Goal: Task Accomplishment & Management: Complete application form

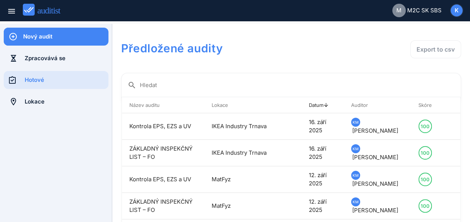
click at [35, 37] on div "Nový audit" at bounding box center [65, 37] width 85 height 8
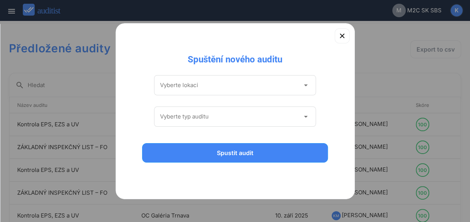
click at [305, 86] on icon "arrow_drop_down" at bounding box center [305, 85] width 9 height 9
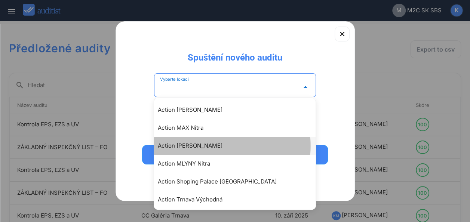
click at [198, 146] on div "Action [PERSON_NAME]" at bounding box center [238, 145] width 161 height 9
type input "**********"
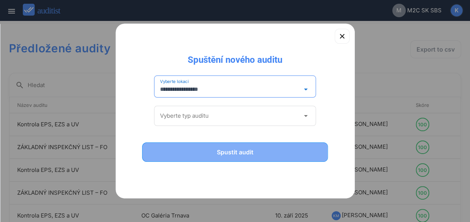
click at [242, 148] on div "Spustit audit" at bounding box center [235, 152] width 167 height 9
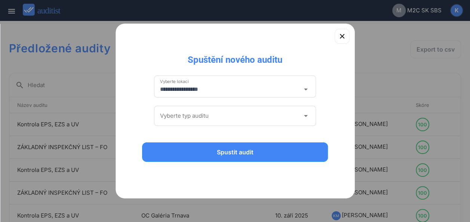
click at [305, 116] on icon "arrow_drop_down" at bounding box center [305, 115] width 9 height 9
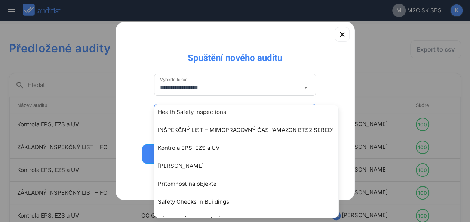
scroll to position [74, 0]
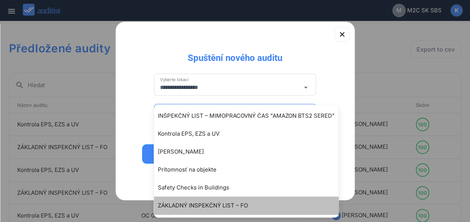
click at [210, 206] on div "ZÁKLADNÝ INSPEKČNÝ LIST – FO" at bounding box center [250, 205] width 184 height 9
type input "**********"
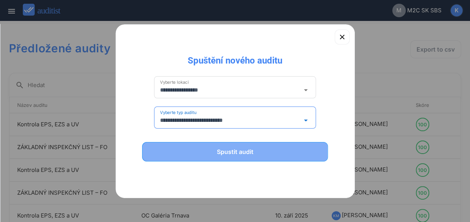
click at [225, 150] on div "Spustit audit" at bounding box center [235, 151] width 167 height 9
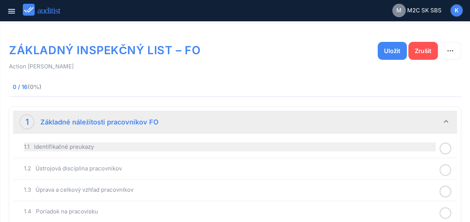
click at [382, 149] on div "1.1 Identifikačné preukazy" at bounding box center [230, 146] width 412 height 9
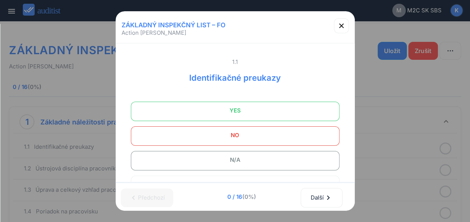
click at [262, 113] on span "YES" at bounding box center [235, 110] width 190 height 15
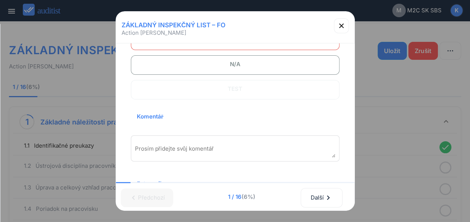
scroll to position [105, 0]
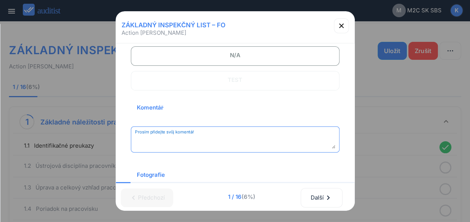
click at [205, 140] on textarea "Prosím přidejte svůj komentář" at bounding box center [235, 142] width 200 height 12
type textarea "*********"
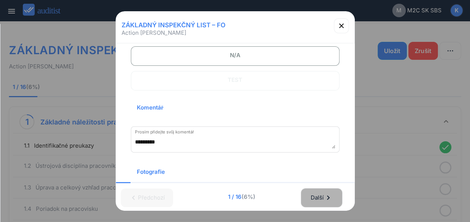
click at [319, 195] on div "Další chevron_right" at bounding box center [321, 197] width 22 height 16
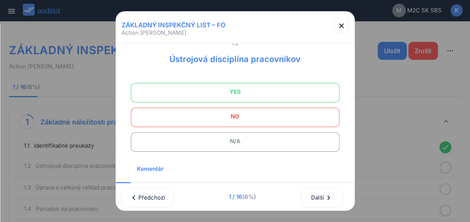
scroll to position [15, 0]
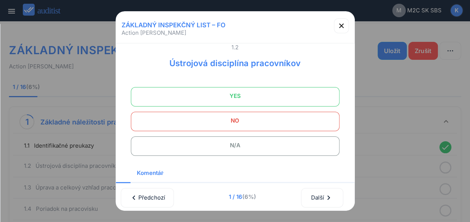
click at [249, 90] on span "YES" at bounding box center [235, 96] width 190 height 15
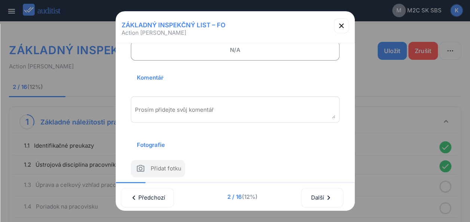
scroll to position [115, 0]
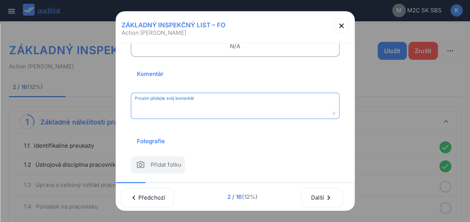
click at [245, 107] on textarea "Prosím přidejte svůj komentář" at bounding box center [235, 108] width 200 height 12
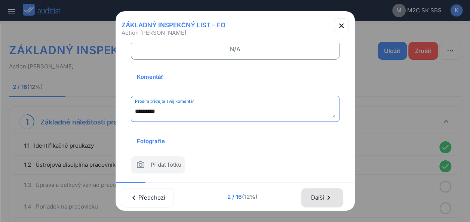
type textarea "*********"
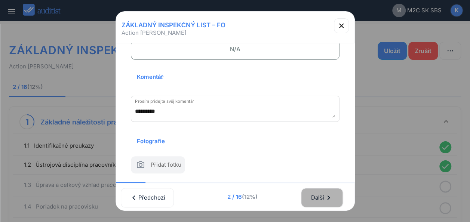
click at [318, 190] on div "Další chevron_right" at bounding box center [322, 197] width 22 height 16
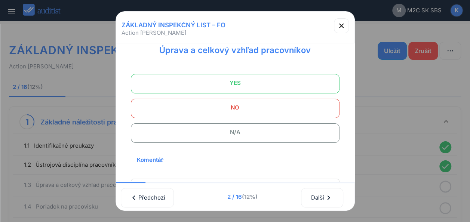
scroll to position [31, 0]
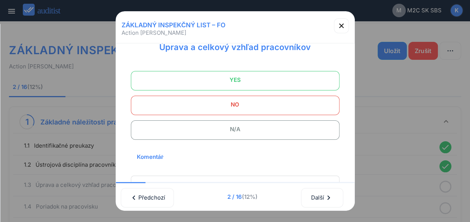
click at [277, 78] on span "YES" at bounding box center [235, 80] width 190 height 15
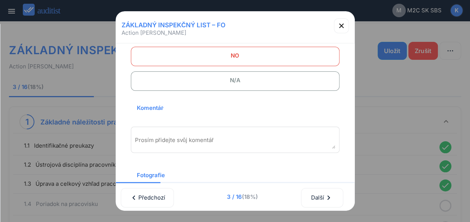
scroll to position [84, 0]
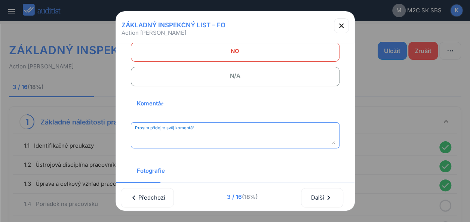
click at [250, 133] on textarea "Prosím přidejte svůj komentář" at bounding box center [235, 138] width 200 height 12
type textarea "*********"
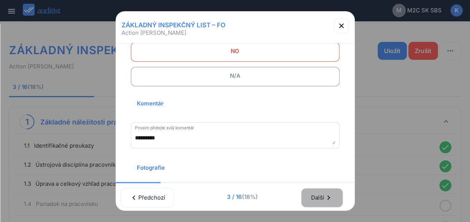
click at [315, 192] on div "Další chevron_right" at bounding box center [322, 197] width 22 height 16
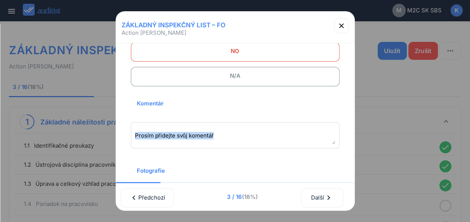
scroll to position [0, 3]
drag, startPoint x: 348, startPoint y: 135, endPoint x: 351, endPoint y: 88, distance: 47.2
click at [351, 88] on div "ZÁKLADNÝ INSPEKČNÝ LIST – FO Action MAX Trnava 1.1 Identifikačné preukazy YES N…" at bounding box center [234, 111] width 239 height 200
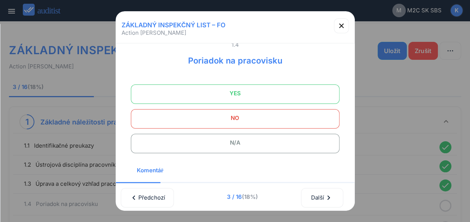
scroll to position [22, 0]
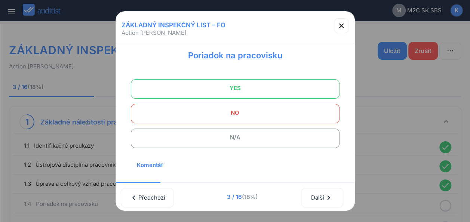
click at [274, 89] on span "YES" at bounding box center [235, 88] width 190 height 15
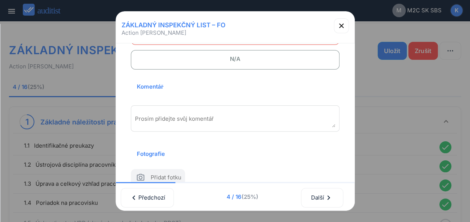
scroll to position [108, 0]
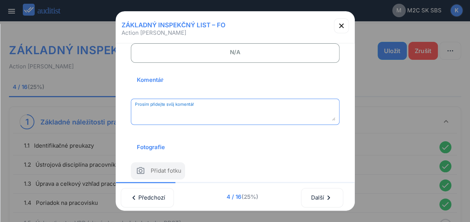
click at [215, 111] on textarea "Prosím přidejte svůj komentář" at bounding box center [235, 114] width 200 height 12
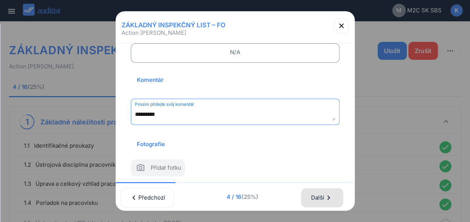
type textarea "*********"
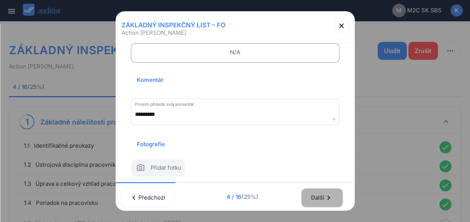
click at [318, 198] on div "Další chevron_right" at bounding box center [322, 197] width 22 height 16
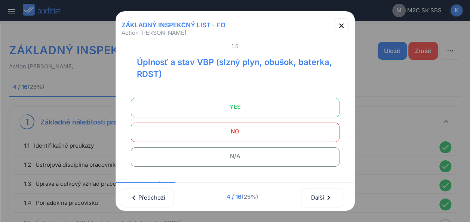
scroll to position [27, 0]
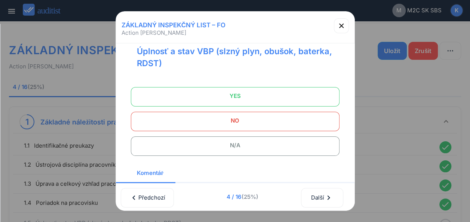
click at [246, 146] on span "N/A" at bounding box center [235, 145] width 190 height 15
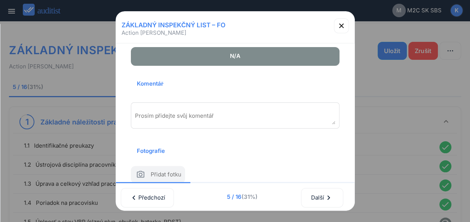
scroll to position [116, 0]
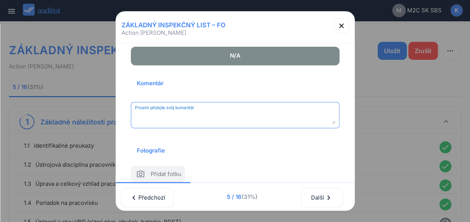
click at [201, 112] on textarea "Prosím přidejte svůj komentář" at bounding box center [235, 118] width 200 height 12
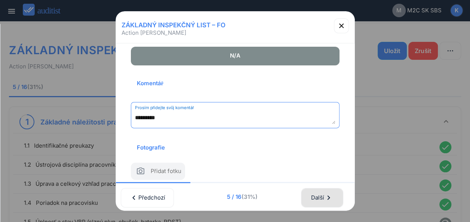
type textarea "*********"
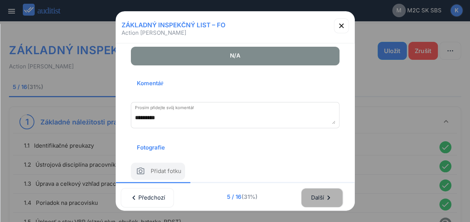
click at [323, 194] on div "Další chevron_right" at bounding box center [322, 197] width 22 height 16
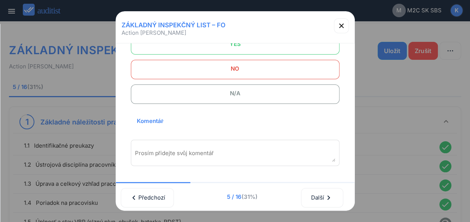
scroll to position [63, 0]
click at [253, 99] on span "N/A" at bounding box center [235, 96] width 190 height 15
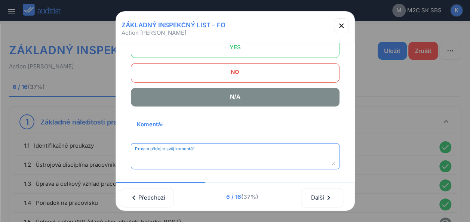
click at [218, 153] on textarea "Prosím přidejte svůj komentář" at bounding box center [235, 159] width 200 height 12
type textarea "**********"
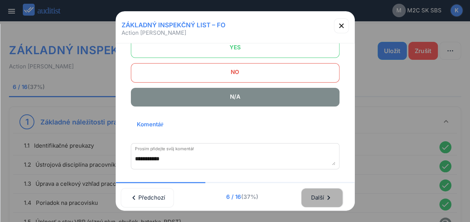
click at [319, 190] on div "Další chevron_right" at bounding box center [322, 197] width 22 height 16
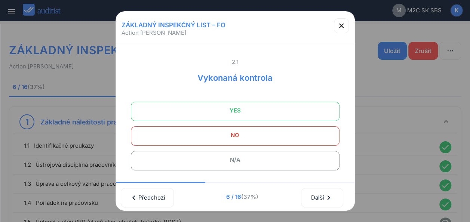
scroll to position [25, 0]
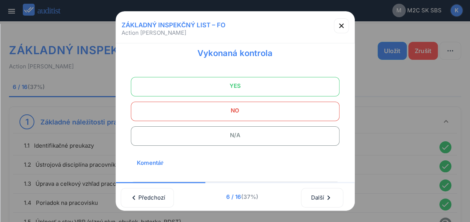
click at [232, 132] on span "N/A" at bounding box center [235, 135] width 190 height 15
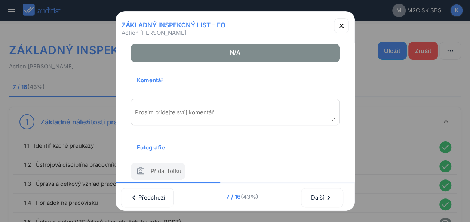
scroll to position [114, 0]
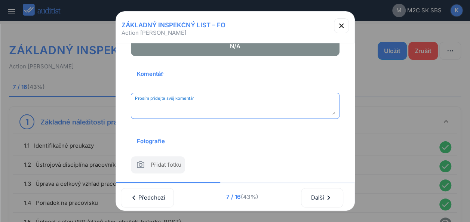
click at [179, 107] on textarea "Prosím přidejte svůj komentář" at bounding box center [235, 108] width 200 height 12
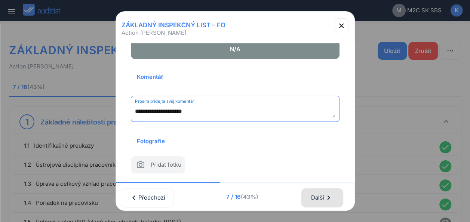
type textarea "**********"
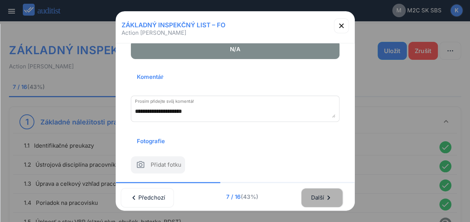
click at [317, 191] on div "Další chevron_right" at bounding box center [322, 197] width 22 height 16
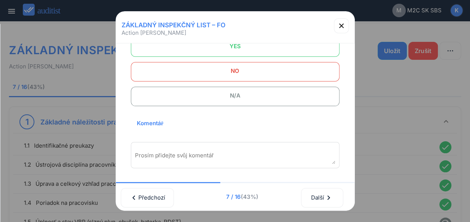
scroll to position [77, 0]
click at [226, 94] on span "N/A" at bounding box center [235, 94] width 190 height 15
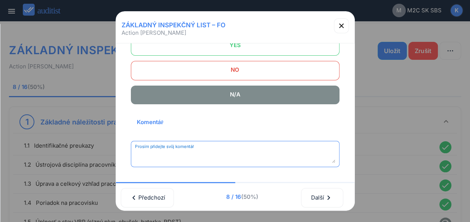
click at [232, 155] on textarea "Prosím přidejte svůj komentář" at bounding box center [235, 157] width 200 height 12
type textarea "**********"
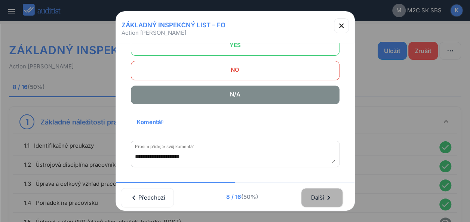
click at [328, 193] on icon "chevron_right" at bounding box center [328, 197] width 9 height 9
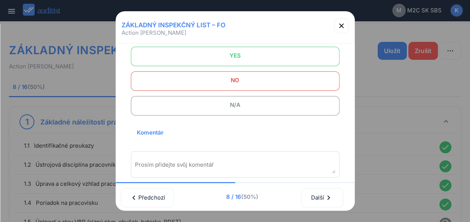
scroll to position [55, 0]
click at [272, 105] on span "N/A" at bounding box center [235, 104] width 190 height 15
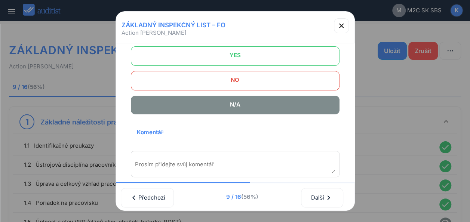
click at [184, 164] on textarea "Prosím přidejte svůj komentář" at bounding box center [235, 167] width 200 height 12
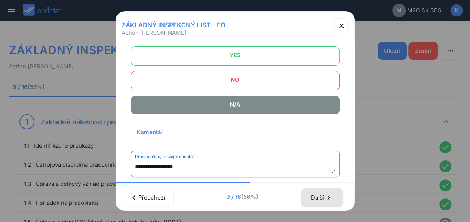
type textarea "**********"
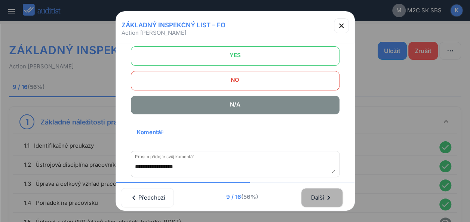
click at [325, 189] on div "Další chevron_right" at bounding box center [322, 197] width 22 height 16
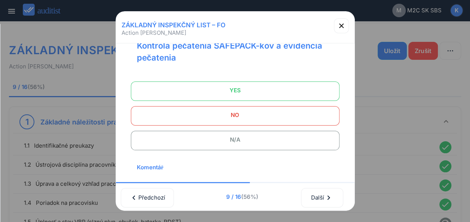
scroll to position [34, 0]
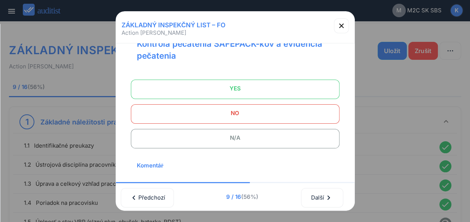
click at [224, 136] on span "N/A" at bounding box center [235, 137] width 190 height 15
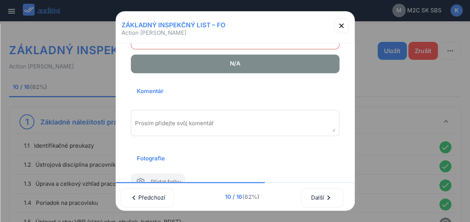
scroll to position [110, 0]
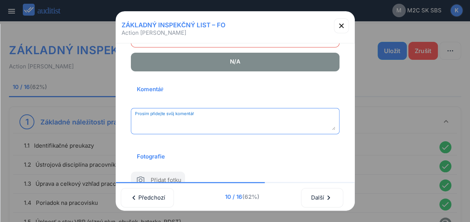
click at [300, 125] on textarea "Prosím přidejte svůj komentář" at bounding box center [235, 124] width 200 height 12
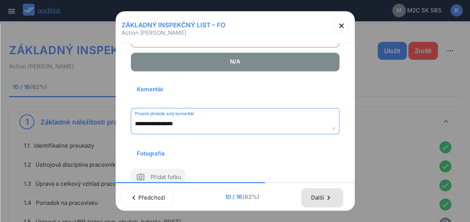
type textarea "**********"
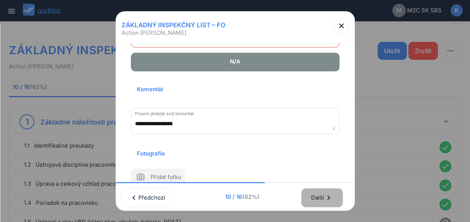
click at [321, 193] on div "Další chevron_right" at bounding box center [322, 197] width 22 height 16
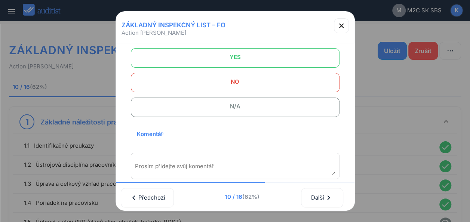
scroll to position [56, 0]
click at [257, 109] on span "N/A" at bounding box center [235, 103] width 190 height 15
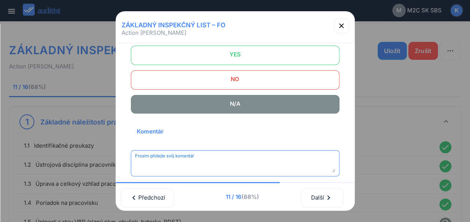
click at [164, 165] on textarea "Prosím přidejte svůj komentář" at bounding box center [235, 166] width 200 height 12
type textarea "**********"
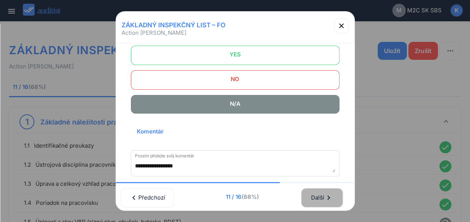
click at [321, 189] on div "Další chevron_right" at bounding box center [322, 197] width 22 height 16
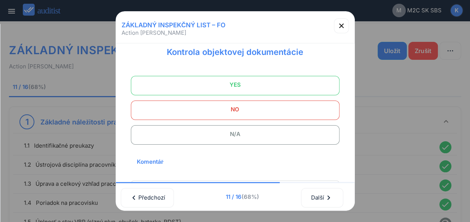
scroll to position [31, 0]
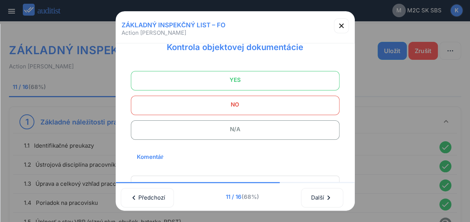
click at [229, 133] on span "N/A" at bounding box center [235, 129] width 190 height 15
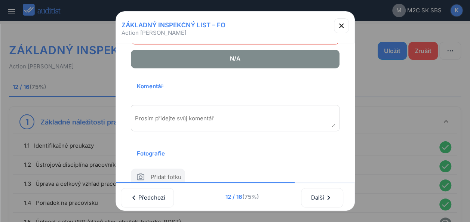
scroll to position [105, 0]
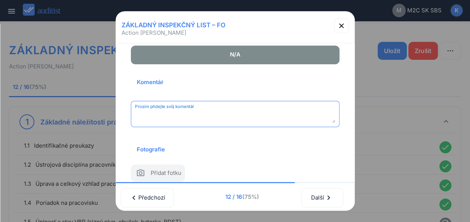
click at [232, 112] on textarea "Prosím přidejte svůj komentář" at bounding box center [235, 117] width 200 height 12
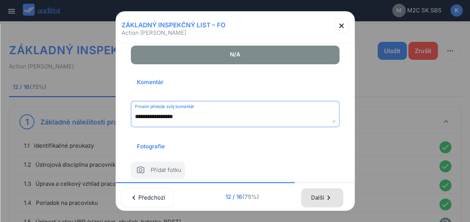
type textarea "**********"
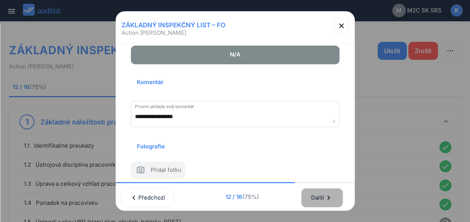
click at [321, 191] on div "Další chevron_right" at bounding box center [322, 197] width 22 height 16
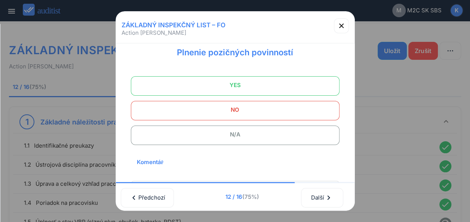
scroll to position [22, 0]
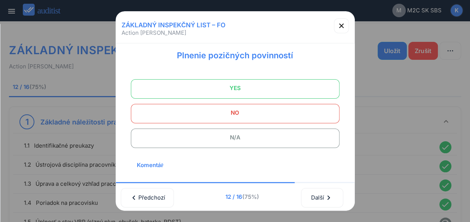
click at [266, 90] on span "YES" at bounding box center [235, 88] width 190 height 15
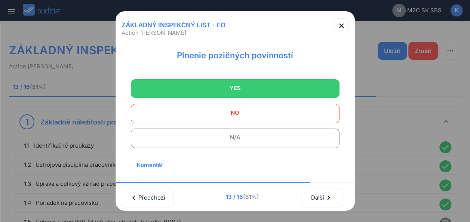
click at [266, 90] on span "YES" at bounding box center [235, 88] width 190 height 15
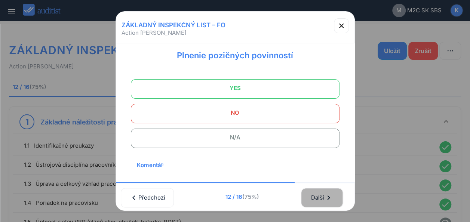
click at [327, 193] on icon "chevron_right" at bounding box center [328, 197] width 9 height 9
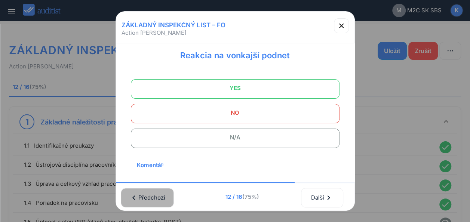
click at [141, 194] on div "chevron_left [GEOGRAPHIC_DATA]" at bounding box center [147, 197] width 34 height 16
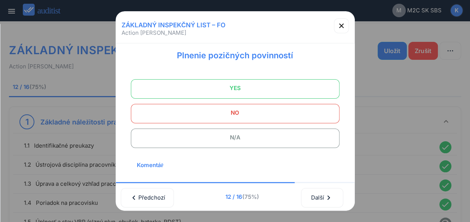
click at [247, 91] on span "YES" at bounding box center [235, 88] width 190 height 15
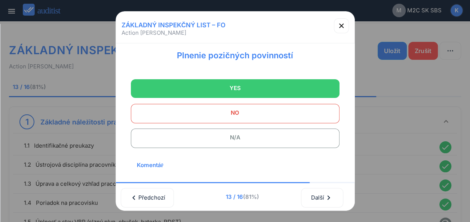
click at [344, 168] on div "4.1 Plnenie pozičných povinností YES NO N/A Komentář Prosím přidejte svůj komen…" at bounding box center [235, 112] width 238 height 139
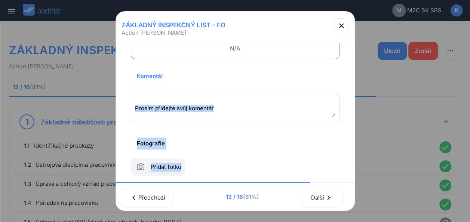
scroll to position [124, 0]
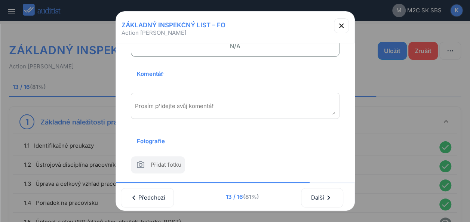
drag, startPoint x: 344, startPoint y: 168, endPoint x: 200, endPoint y: 91, distance: 163.4
click at [200, 91] on div "4.1 Plnenie pozičných povinností YES NO N/A Komentář Prosím přidejte svůj komen…" at bounding box center [235, 112] width 238 height 139
click at [200, 102] on textarea "Prosím přidejte svůj komentář" at bounding box center [235, 108] width 200 height 12
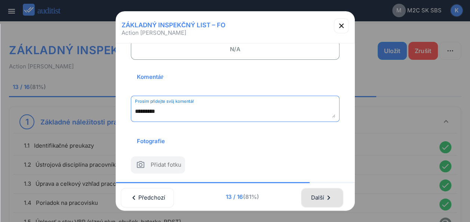
type textarea "*********"
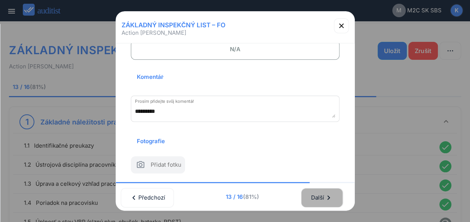
click at [312, 193] on div "Další chevron_right" at bounding box center [322, 197] width 22 height 16
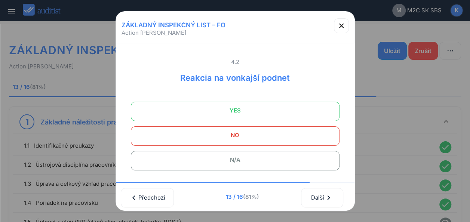
scroll to position [43, 0]
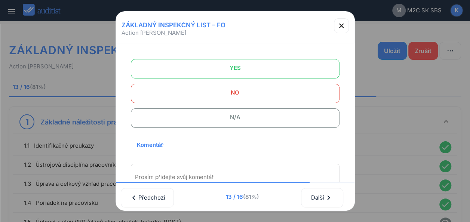
click at [241, 66] on span "YES" at bounding box center [235, 68] width 190 height 15
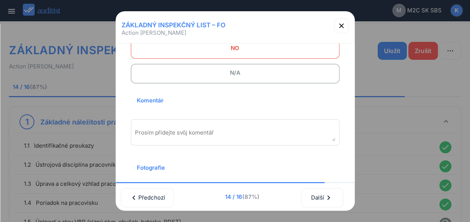
scroll to position [87, 0]
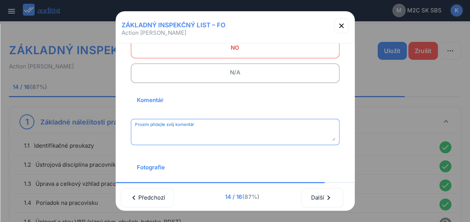
click at [222, 134] on textarea "Prosím přidejte svůj komentář" at bounding box center [235, 135] width 200 height 12
type textarea "*********"
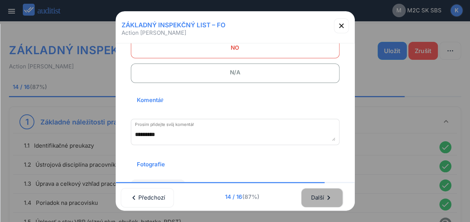
click at [316, 189] on div "Další chevron_right" at bounding box center [322, 197] width 22 height 16
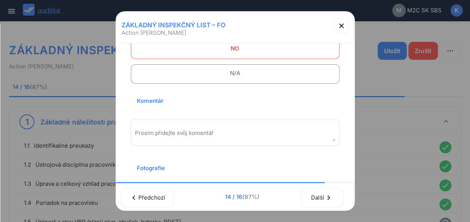
scroll to position [0, 0]
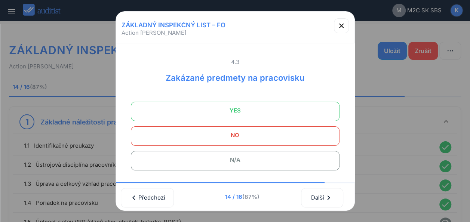
click at [255, 111] on span "YES" at bounding box center [235, 110] width 190 height 15
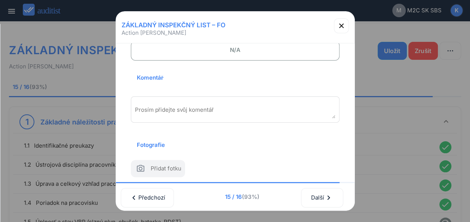
scroll to position [124, 0]
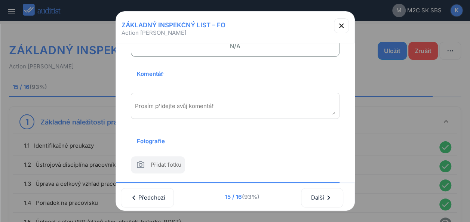
click at [205, 93] on div "Prosím přidejte svůj komentář" at bounding box center [235, 106] width 209 height 26
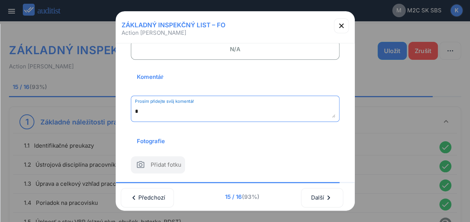
scroll to position [121, 0]
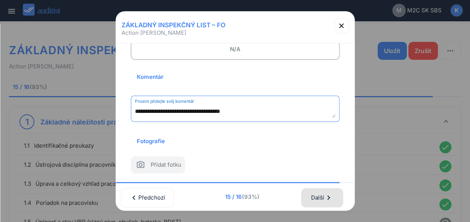
type textarea "**********"
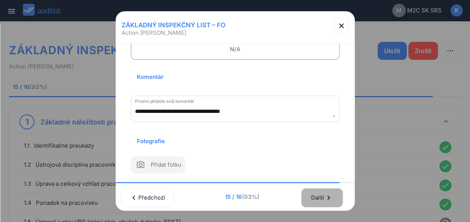
click at [313, 192] on div "Další chevron_right" at bounding box center [322, 197] width 22 height 16
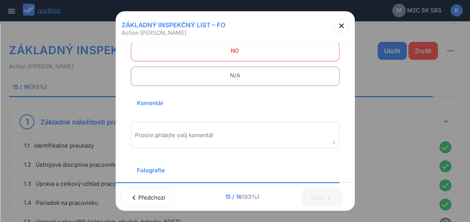
scroll to position [85, 0]
click at [257, 78] on span "N/A" at bounding box center [235, 74] width 190 height 15
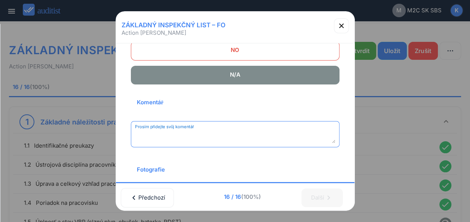
click at [190, 139] on textarea "Prosím přidejte svůj komentář" at bounding box center [235, 137] width 200 height 12
click at [235, 141] on textarea "Prosím přidejte svůj komentář" at bounding box center [235, 137] width 200 height 12
type textarea "**********"
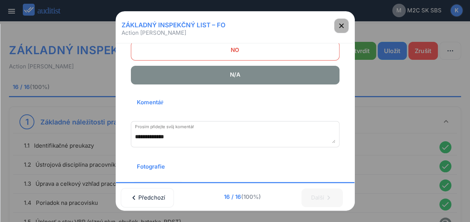
click at [339, 26] on icon "button" at bounding box center [341, 26] width 4 height 4
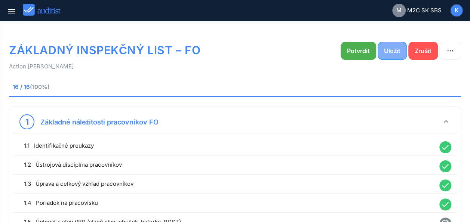
click at [393, 49] on div "Uložit" at bounding box center [392, 50] width 16 height 9
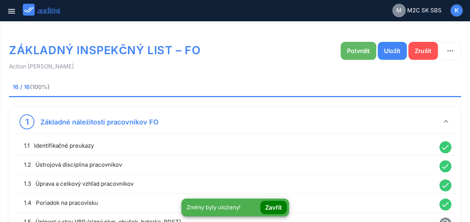
click at [362, 52] on div "Potvrdit" at bounding box center [358, 50] width 23 height 9
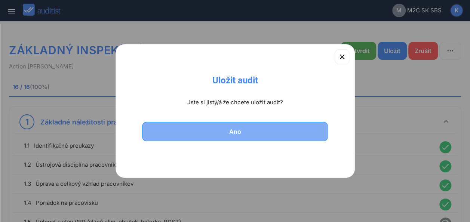
click at [225, 134] on div "Ano" at bounding box center [235, 131] width 167 height 9
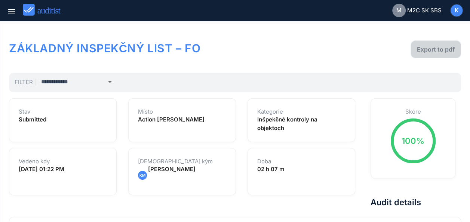
click at [428, 45] on div "Export to pdf" at bounding box center [436, 49] width 38 height 9
